Goal: Task Accomplishment & Management: Complete application form

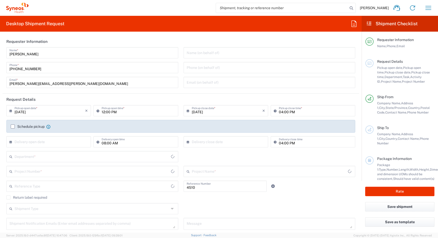
type input "Department"
type input "[GEOGRAPHIC_DATA]"
type input "Syneos Health Canada LP- [GEOGRAPHIC_DATA]"
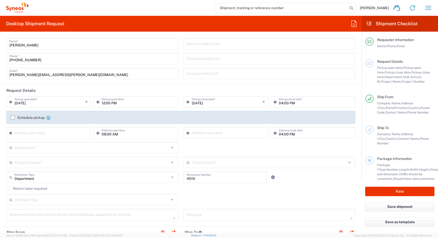
scroll to position [14, 0]
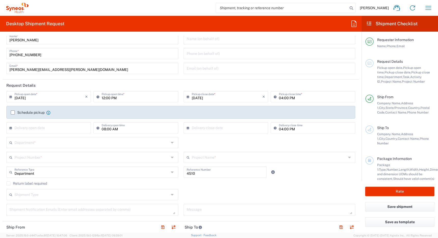
click at [61, 99] on input "[DATE]" at bounding box center [50, 96] width 71 height 9
click at [63, 136] on span "19" at bounding box center [64, 135] width 7 height 7
type input "[DATE]"
click at [102, 99] on input "12:00 PM" at bounding box center [138, 96] width 73 height 9
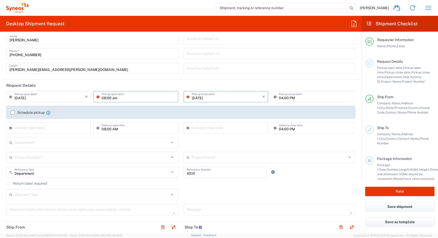
type input "08:00 AM"
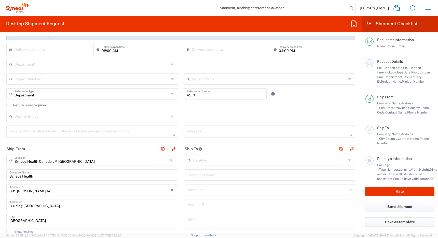
scroll to position [95, 0]
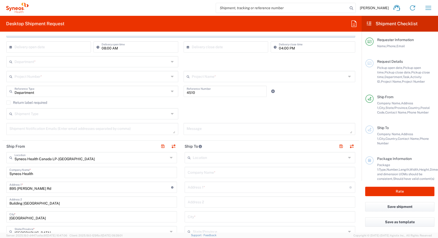
click at [97, 61] on input "text" at bounding box center [92, 61] width 155 height 9
type input "08:00 PM"
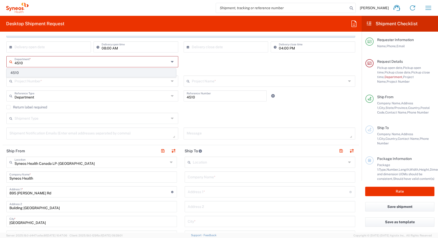
type input "4510"
click at [77, 73] on span "4510" at bounding box center [91, 73] width 169 height 8
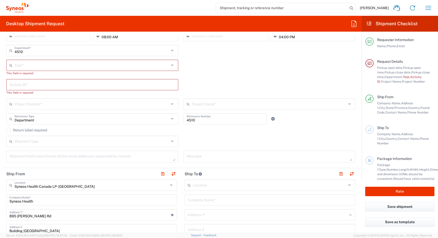
scroll to position [111, 0]
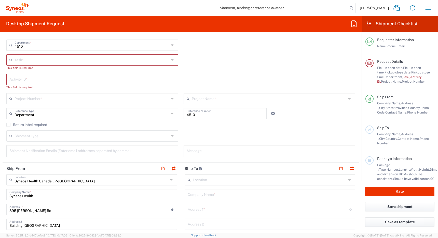
click at [85, 61] on input "text" at bounding box center [92, 59] width 155 height 9
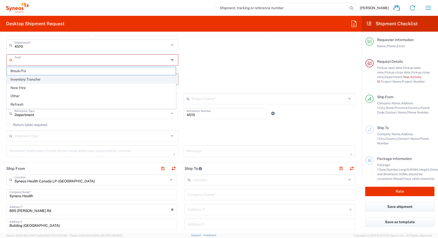
click at [79, 78] on span "Inventory Transfer" at bounding box center [91, 79] width 169 height 8
type input "Inventory Transfer"
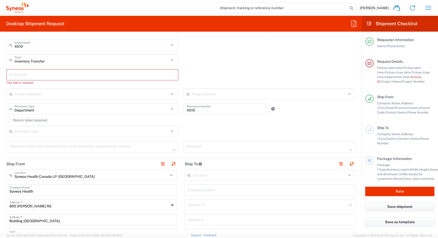
click at [68, 77] on input "text" at bounding box center [92, 74] width 166 height 9
paste input "INC2653012"
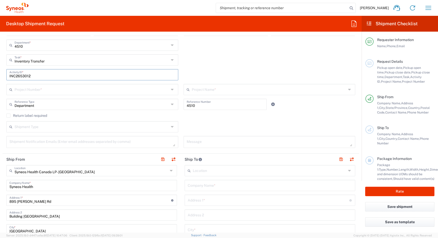
type input "INC2653012"
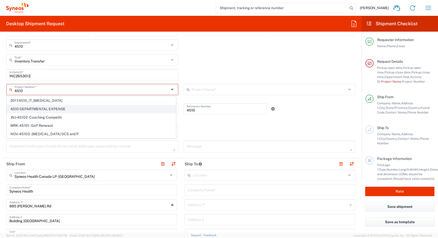
click at [56, 111] on span "4510 DEPARTMENTAL EXPENSE" at bounding box center [91, 109] width 169 height 8
type input "4510 DEPARTMENTAL EXPENSE"
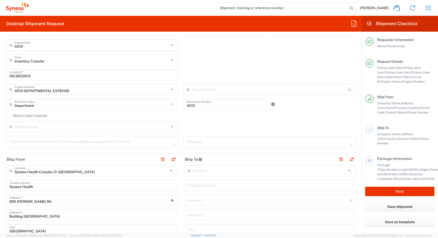
type input "4510 DEPARTMENTAL EXPENSE"
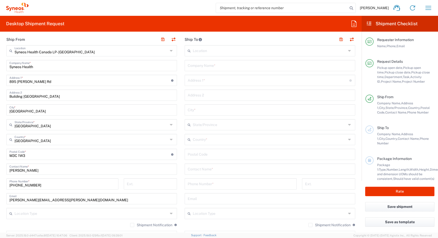
scroll to position [233, 0]
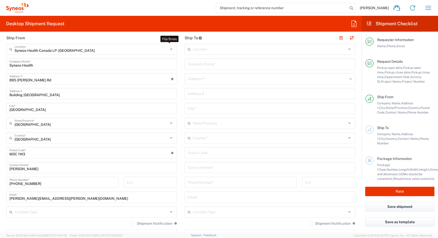
click at [172, 37] on button "button" at bounding box center [173, 37] width 7 height 7
type input "Syneos Health Canada LP- [GEOGRAPHIC_DATA]"
type input "Syneos Health"
type input "895 [PERSON_NAME] Rd"
type input "Building [GEOGRAPHIC_DATA]"
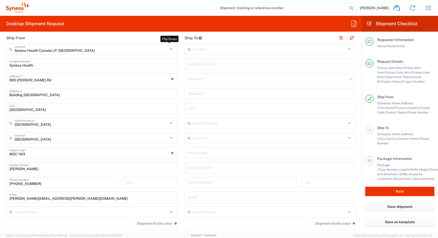
type input "[GEOGRAPHIC_DATA]"
type input "M3C 1W3"
type input "[PERSON_NAME]"
type input "[PHONE_NUMBER]"
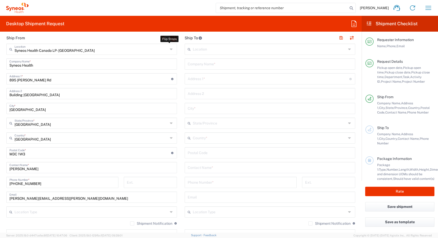
type input "[PERSON_NAME][EMAIL_ADDRESS][PERSON_NAME][DOMAIN_NAME]"
type input "EORI"
type input "Other"
type input "834751141"
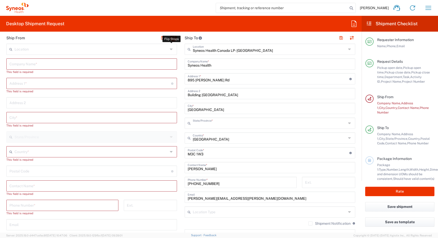
type input "[GEOGRAPHIC_DATA]"
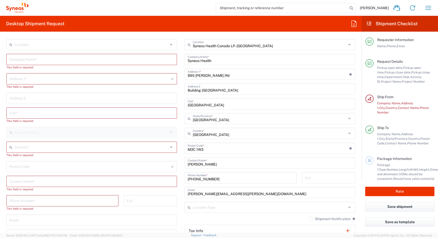
scroll to position [238, 0]
click at [65, 148] on input "text" at bounding box center [92, 146] width 154 height 9
click at [19, 158] on span "[GEOGRAPHIC_DATA]" at bounding box center [91, 158] width 168 height 8
type input "[GEOGRAPHIC_DATA]"
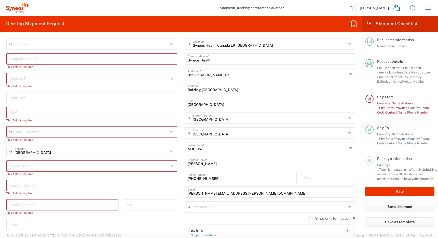
click at [38, 187] on input "text" at bounding box center [91, 184] width 165 height 9
paste input "[PERSON_NAME]"
type input "[PERSON_NAME]"
click at [49, 58] on input "text" at bounding box center [91, 58] width 165 height 9
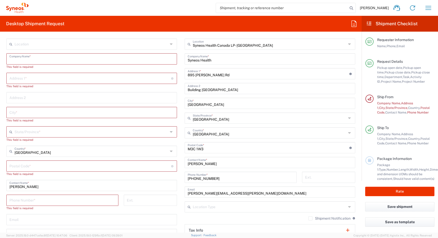
paste input "[PERSON_NAME]"
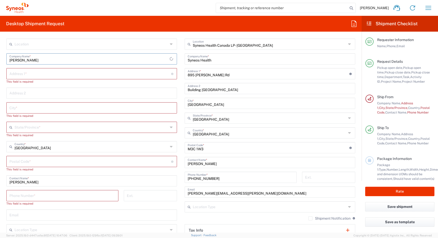
type input "[PERSON_NAME]"
paste input "[STREET_ADDRESS]"
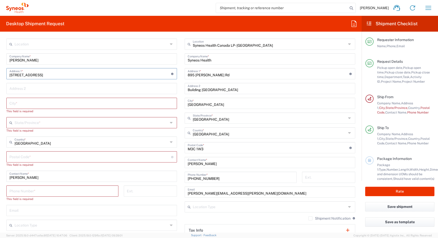
type input "[STREET_ADDRESS]"
type input "#212"
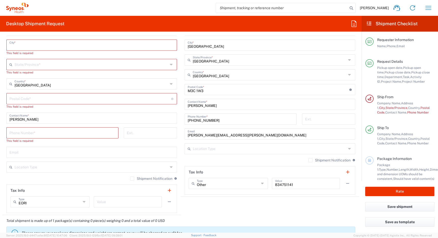
scroll to position [297, 0]
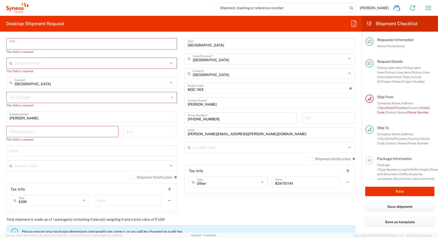
paste input "[GEOGRAPHIC_DATA]"
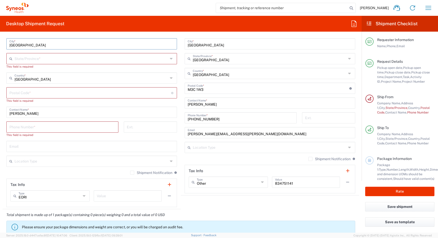
type input "[GEOGRAPHIC_DATA]"
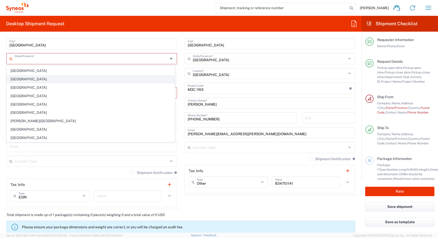
scroll to position [32, 0]
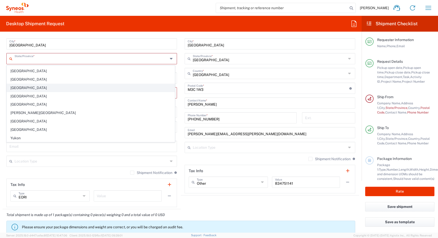
click at [47, 87] on span "[GEOGRAPHIC_DATA]" at bounding box center [91, 88] width 168 height 8
type input "[GEOGRAPHIC_DATA]"
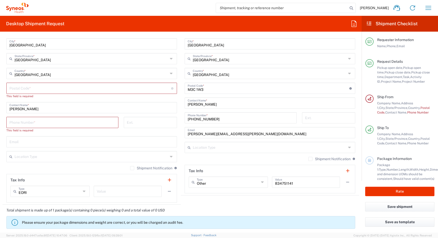
type input "[GEOGRAPHIC_DATA]"
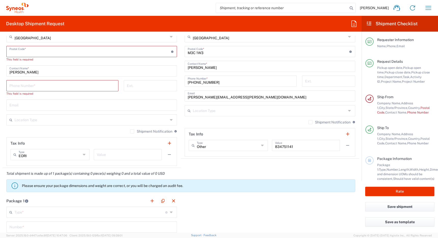
scroll to position [335, 0]
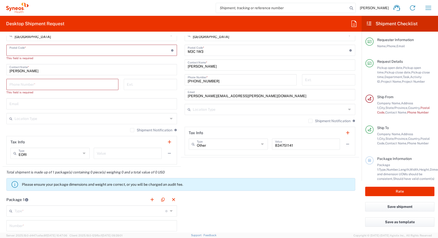
paste input "B3J3L8"
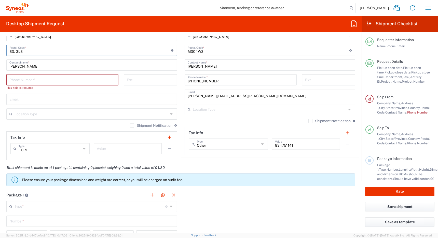
type input "B3J 3L8"
paste input "15144580611"
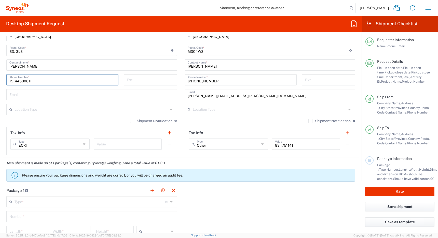
type input "15144580611"
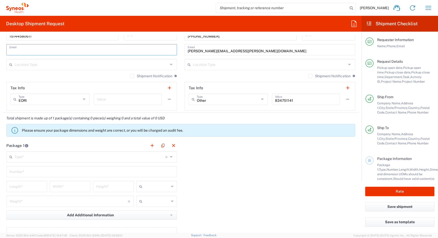
scroll to position [381, 0]
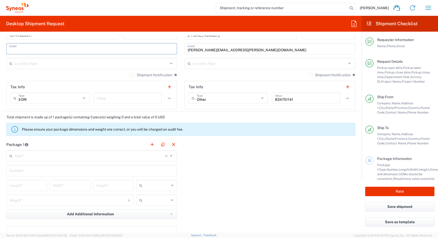
paste input "[EMAIL_ADDRESS][DOMAIN_NAME]"
type input "[EMAIL_ADDRESS][DOMAIN_NAME]"
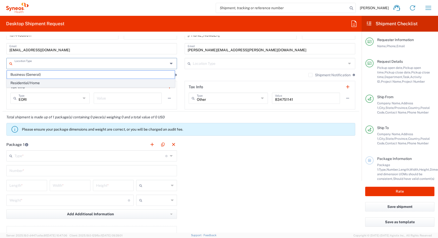
click at [97, 83] on span "Residential/Home" at bounding box center [91, 83] width 168 height 8
type input "Residential/Home"
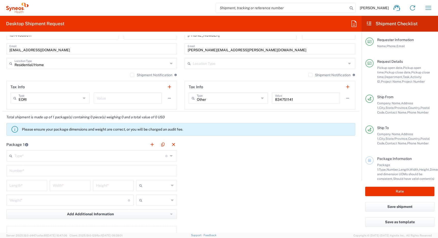
click at [130, 76] on label "Shipment Notification" at bounding box center [151, 75] width 42 height 4
click at [132, 75] on input "Shipment Notification" at bounding box center [132, 75] width 0 height 0
click at [128, 51] on input "[EMAIL_ADDRESS][DOMAIN_NAME]" at bounding box center [91, 48] width 165 height 9
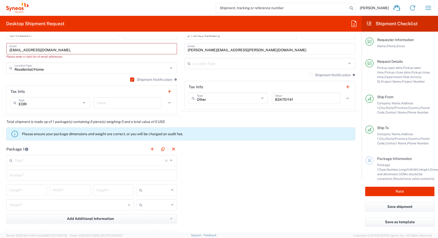
paste input "[PERSON_NAME][EMAIL_ADDRESS][PERSON_NAME][DOMAIN_NAME]"
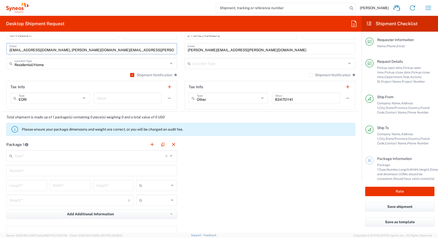
type input "[EMAIL_ADDRESS][DOMAIN_NAME], [PERSON_NAME][DOMAIN_NAME][EMAIL_ADDRESS][PERSON_…"
click at [203, 61] on input "text" at bounding box center [270, 63] width 154 height 9
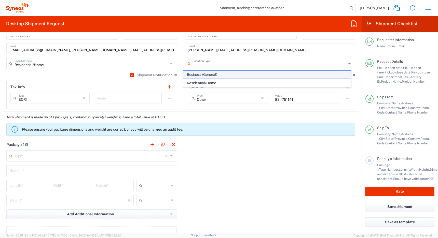
click at [204, 74] on span "Business (General)" at bounding box center [268, 75] width 168 height 8
type input "Business (General)"
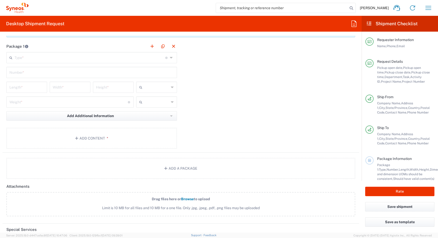
scroll to position [480, 0]
click at [95, 137] on button "Add Content *" at bounding box center [91, 137] width 171 height 21
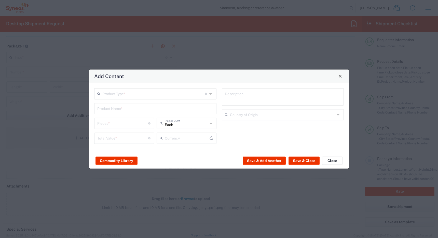
type input "US Dollar"
click at [120, 160] on button "Commodity Library" at bounding box center [117, 161] width 42 height 8
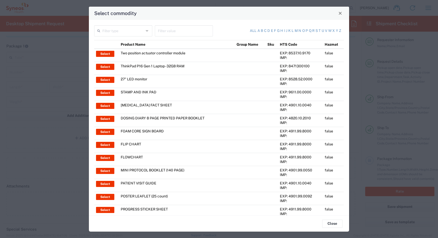
click at [127, 32] on input "text" at bounding box center [123, 30] width 42 height 9
click at [124, 43] on span "Product Name" at bounding box center [123, 42] width 56 height 8
type input "Product Name"
click at [168, 30] on input "text" at bounding box center [184, 30] width 52 height 9
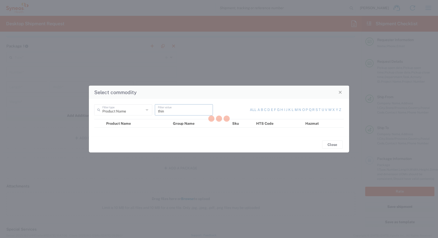
type input "think"
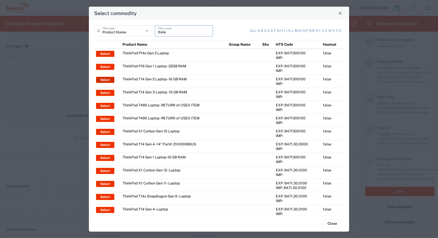
click at [100, 80] on button "Select" at bounding box center [105, 80] width 18 height 6
type input "ThinkPad T14 Gen 2 Laptop - 16 GB RAM"
type input "1"
type textarea "Intel Core i7-1156G7 vProÂ® Processor - 14"- 16 GB RAM - 512 GB SSD"
type input "[GEOGRAPHIC_DATA]"
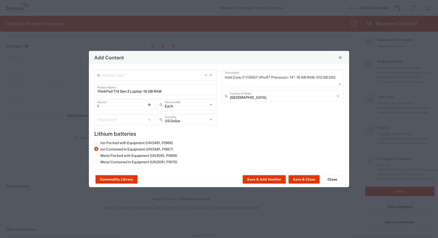
click at [123, 75] on input "text" at bounding box center [153, 74] width 102 height 9
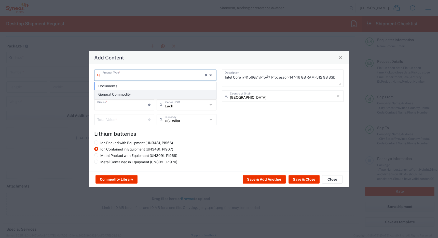
click at [122, 95] on span "General Commodity" at bounding box center [155, 95] width 121 height 8
type input "General Commodity"
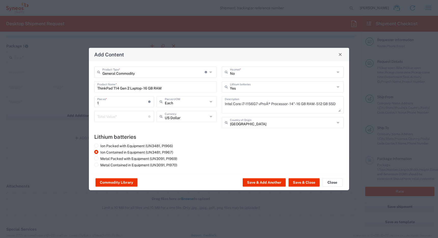
click at [115, 113] on input "number" at bounding box center [122, 115] width 51 height 9
type input "500"
click at [302, 181] on button "Save & Close" at bounding box center [304, 182] width 31 height 8
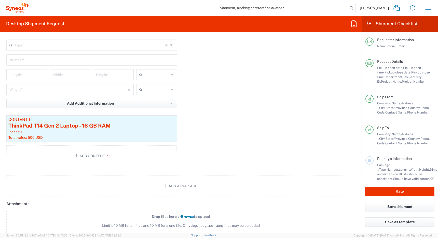
scroll to position [486, 0]
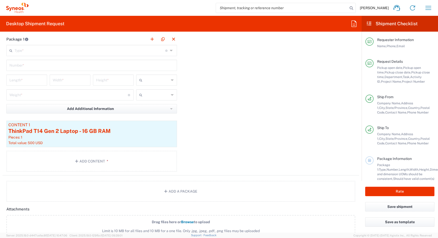
click at [120, 53] on input "text" at bounding box center [90, 50] width 151 height 9
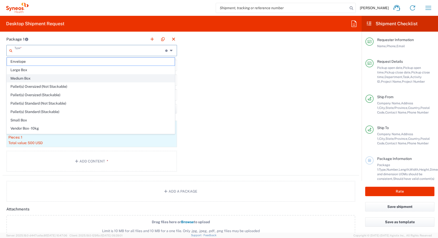
click at [101, 78] on span "Medium Box" at bounding box center [91, 78] width 168 height 8
type input "Medium Box"
type input "13"
type input "11.5"
type input "2.5"
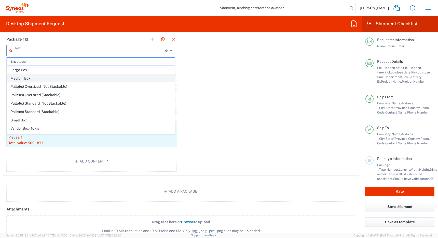
type input "in"
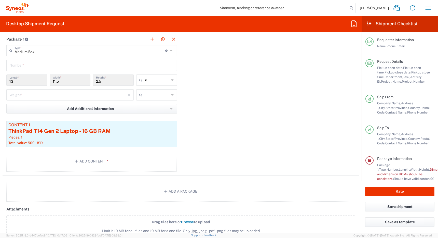
click at [82, 66] on input "text" at bounding box center [91, 64] width 165 height 9
type input "1"
click at [69, 95] on input "number" at bounding box center [68, 94] width 119 height 9
type input "7"
type input "k"
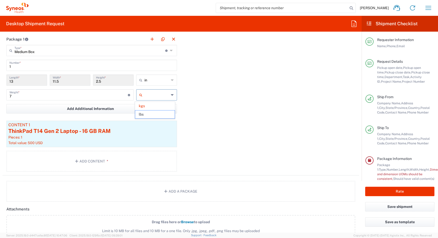
type input "15.43"
type input "lbs"
click at [399, 191] on button "Rate" at bounding box center [400, 191] width 69 height 9
type input "4510 DEPARTMENTAL EXPENSE"
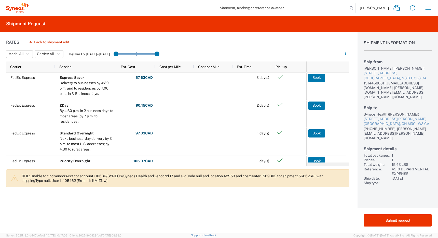
click at [369, 68] on div "[PERSON_NAME] ([PERSON_NAME])" at bounding box center [398, 68] width 68 height 5
click at [384, 69] on div "[PERSON_NAME] ([PERSON_NAME])" at bounding box center [398, 68] width 68 height 5
copy div "[PERSON_NAME]"
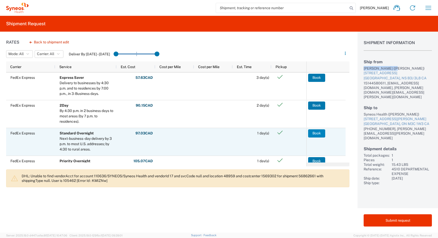
click at [316, 133] on button "Book" at bounding box center [316, 133] width 17 height 8
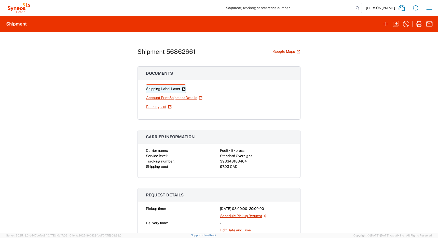
click at [165, 89] on link "Shipping Label Laser" at bounding box center [166, 88] width 40 height 9
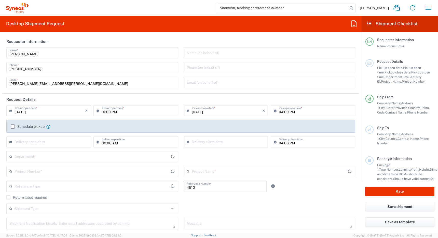
type input "Department"
type input "[GEOGRAPHIC_DATA]"
click at [429, 9] on icon "button" at bounding box center [429, 8] width 8 height 8
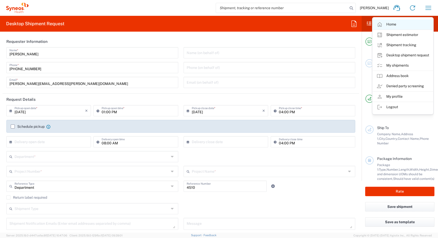
type input "Syneos Health Canada LP- [GEOGRAPHIC_DATA]"
click at [394, 66] on link "My shipments" at bounding box center [403, 65] width 61 height 10
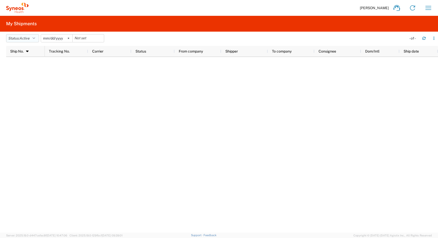
click at [22, 37] on span "Active" at bounding box center [25, 38] width 10 height 4
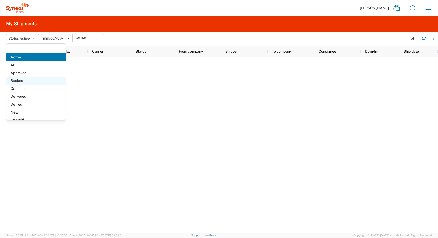
click at [22, 81] on span "Booked" at bounding box center [35, 81] width 59 height 8
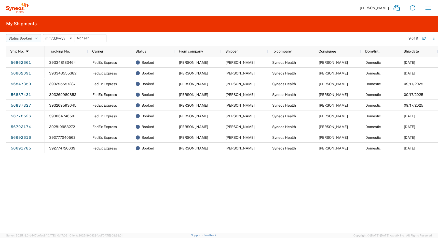
click at [31, 37] on span "Booked" at bounding box center [26, 38] width 12 height 4
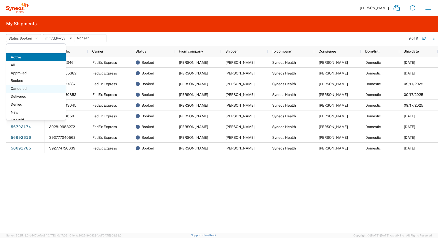
scroll to position [29, 0]
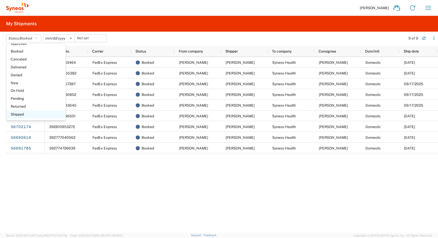
click at [25, 114] on span "Shipped" at bounding box center [35, 114] width 59 height 8
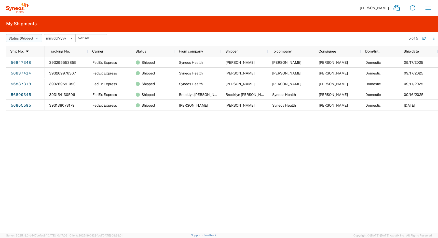
click at [33, 38] on span "Shipped" at bounding box center [26, 38] width 13 height 4
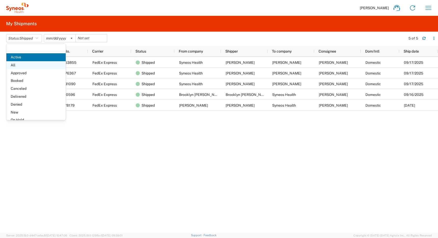
click at [28, 65] on span "All" at bounding box center [35, 65] width 59 height 8
